Goal: Information Seeking & Learning: Check status

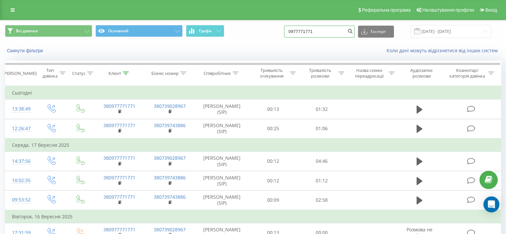
click at [307, 31] on input "0977771771" at bounding box center [319, 32] width 71 height 12
paste input "687881858"
click at [349, 32] on input "0687881858" at bounding box center [319, 32] width 71 height 12
click at [350, 32] on input "0687881858" at bounding box center [319, 32] width 71 height 12
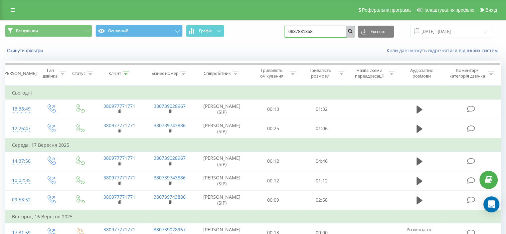
type input "0687881858"
click at [353, 32] on icon "submit" at bounding box center [350, 30] width 6 height 4
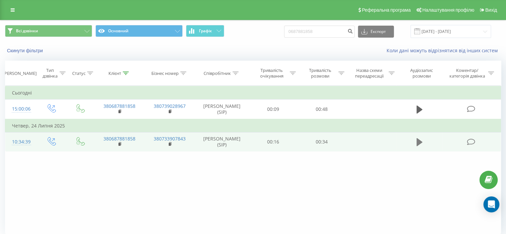
click at [421, 147] on icon at bounding box center [419, 141] width 6 height 9
